Goal: Use online tool/utility: Use online tool/utility

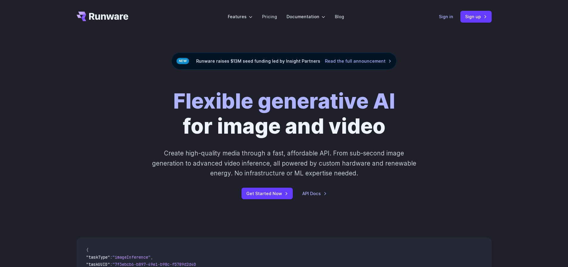
click at [446, 20] on link "Sign in" at bounding box center [446, 16] width 14 height 7
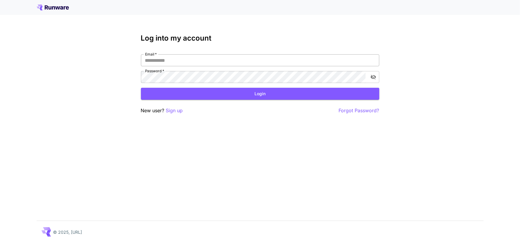
click at [183, 61] on input "Email   *" at bounding box center [260, 60] width 238 height 12
type input "**********"
click button "Login" at bounding box center [260, 94] width 238 height 12
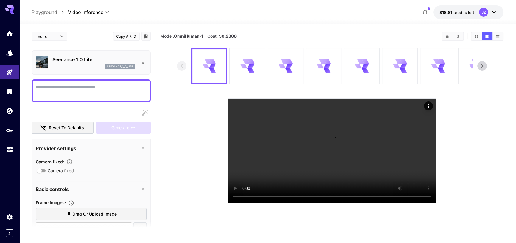
scroll to position [65, 0]
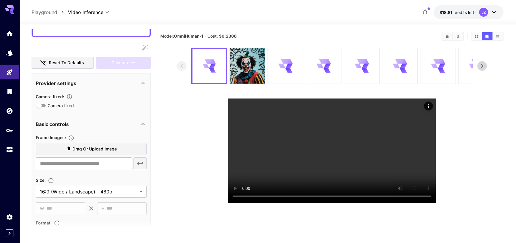
click at [74, 148] on span "Drag or upload image" at bounding box center [94, 148] width 44 height 7
click at [0, 0] on input "Drag or upload image" at bounding box center [0, 0] width 0 height 0
